Goal: Navigation & Orientation: Find specific page/section

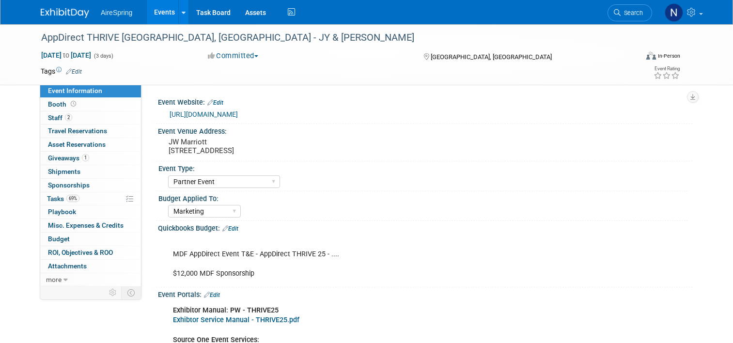
select select "Partner Event"
select select "Marketing"
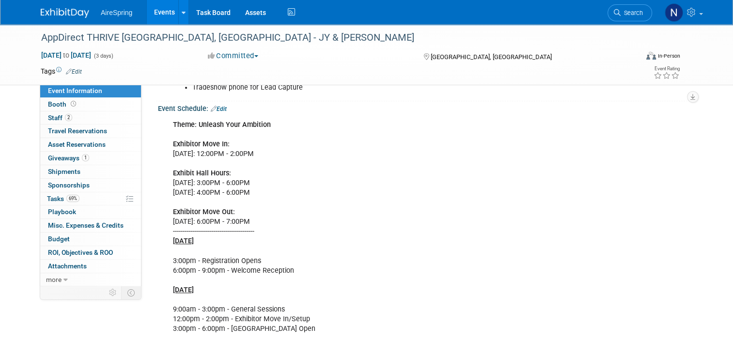
scroll to position [630, 0]
click at [164, 9] on link "Events" at bounding box center [164, 12] width 35 height 24
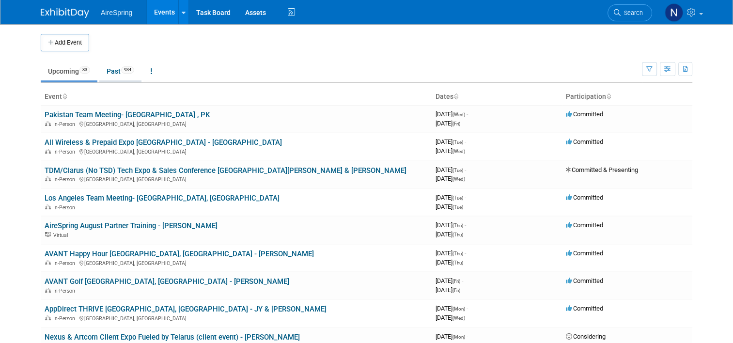
click at [114, 67] on link "Past 934" at bounding box center [120, 71] width 42 height 18
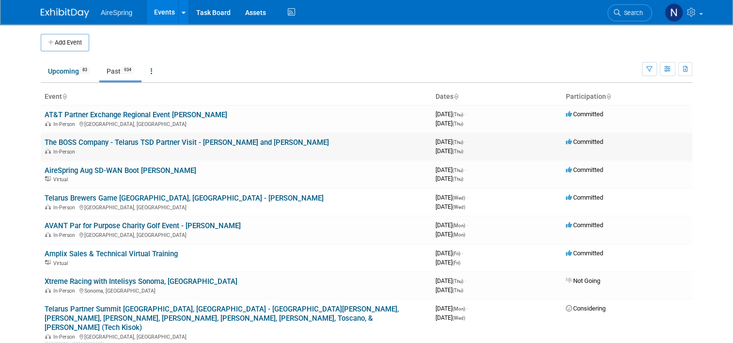
drag, startPoint x: 22, startPoint y: 143, endPoint x: 42, endPoint y: 143, distance: 19.9
click at [22, 143] on body "AireSpring Events Add Event Bulk Upload Events Shareable Event Boards Recently …" at bounding box center [366, 171] width 733 height 343
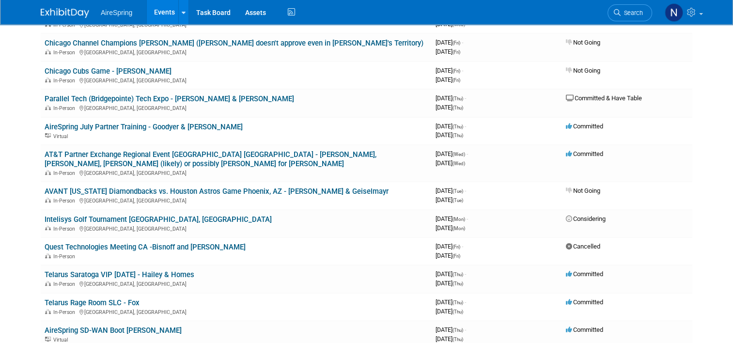
scroll to position [388, 0]
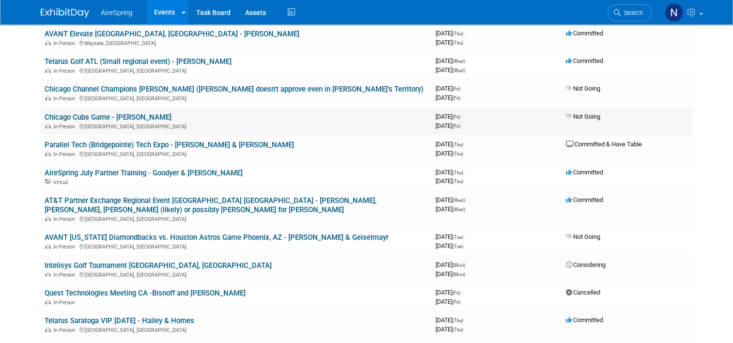
click at [82, 113] on link "Chicago Cubs Game - [PERSON_NAME]" at bounding box center [108, 117] width 127 height 9
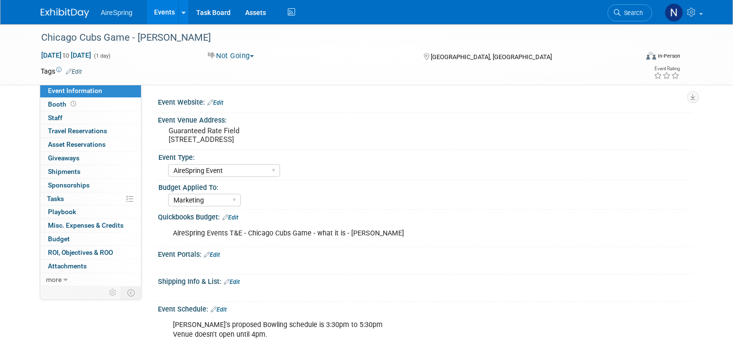
select select "AireSpring Event"
select select "Marketing"
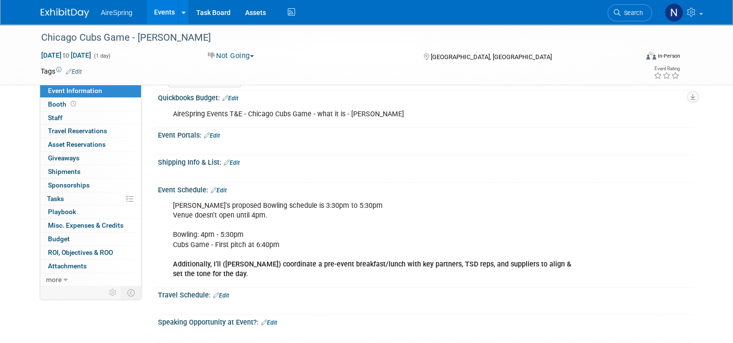
scroll to position [97, 0]
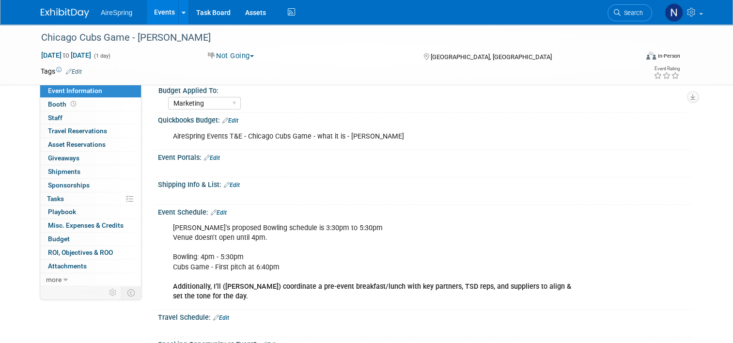
click at [152, 19] on link "Events" at bounding box center [164, 12] width 35 height 24
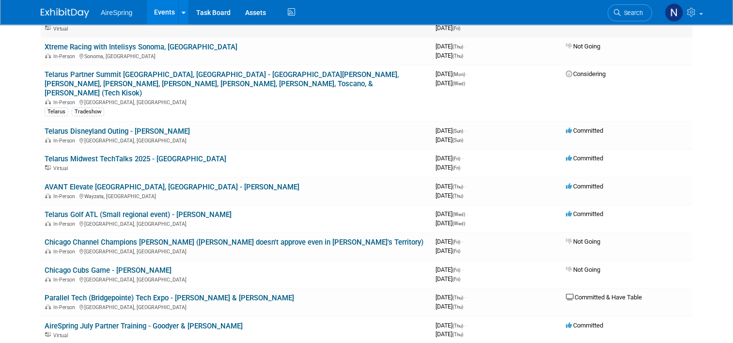
scroll to position [242, 0]
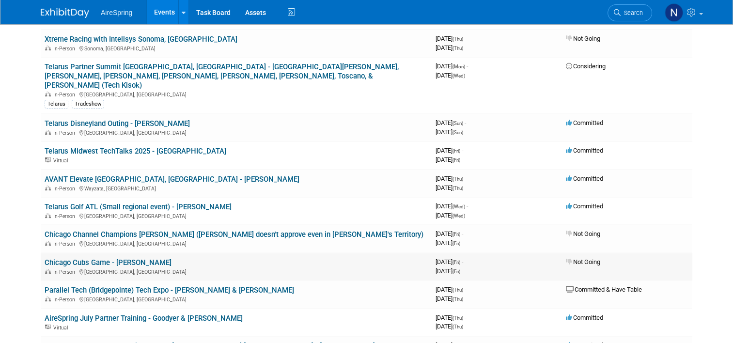
click at [111, 258] on link "Chicago Cubs Game - [PERSON_NAME]" at bounding box center [108, 262] width 127 height 9
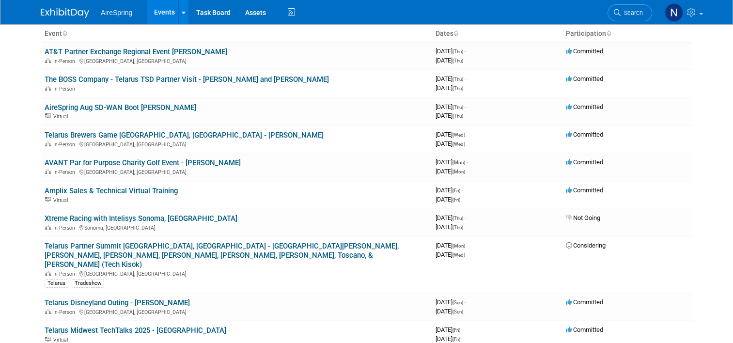
scroll to position [0, 0]
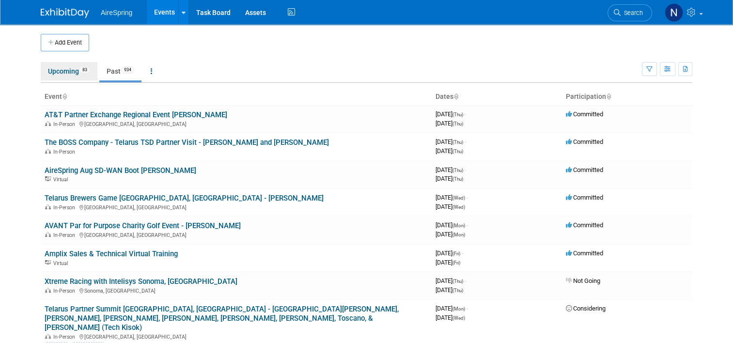
click at [52, 68] on link "Upcoming 83" at bounding box center [69, 71] width 57 height 18
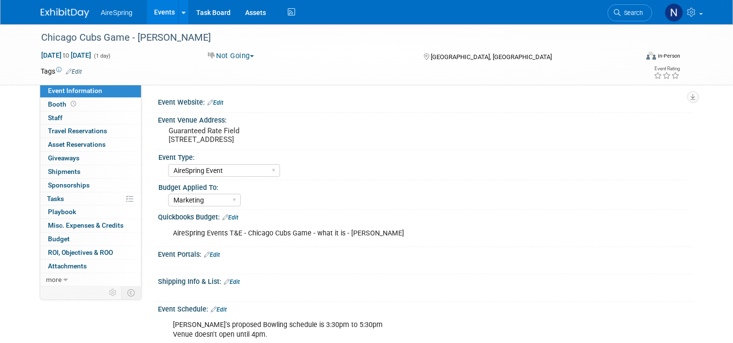
select select "AireSpring Event"
select select "Marketing"
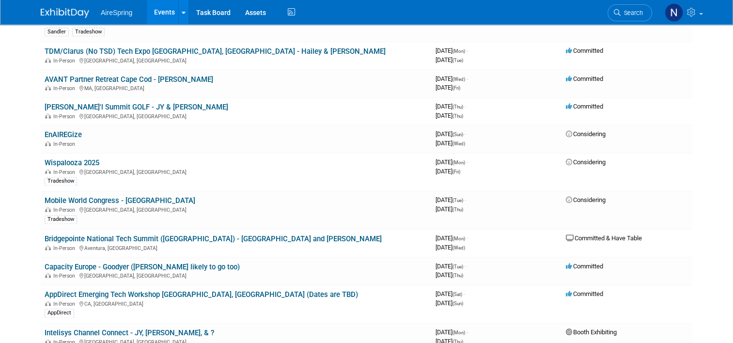
scroll to position [1212, 0]
